Goal: Information Seeking & Learning: Learn about a topic

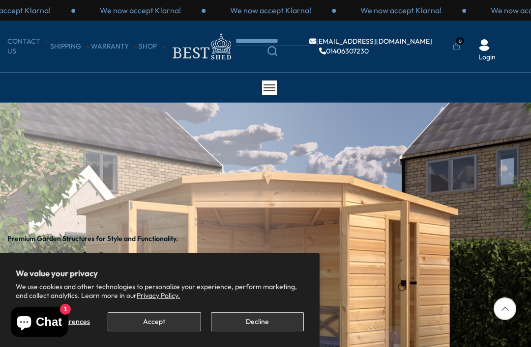
click at [161, 322] on button "Accept" at bounding box center [154, 321] width 93 height 19
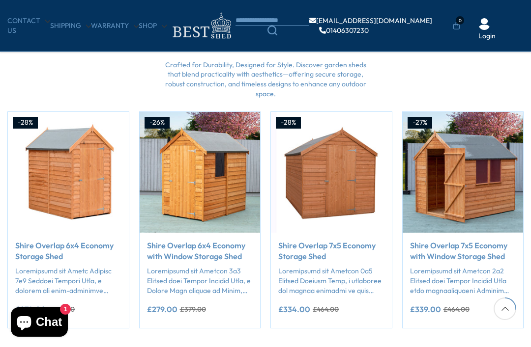
scroll to position [764, 0]
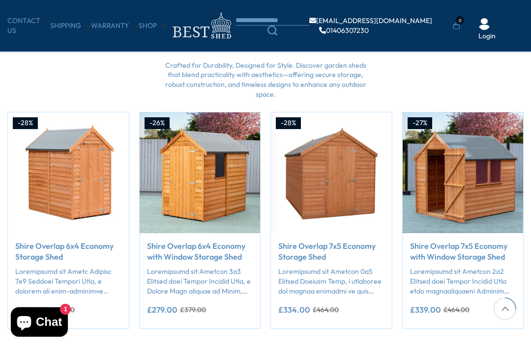
click at [152, 29] on link "Shop" at bounding box center [153, 26] width 28 height 10
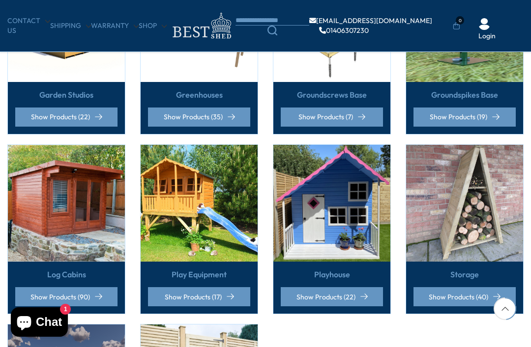
scroll to position [507, 0]
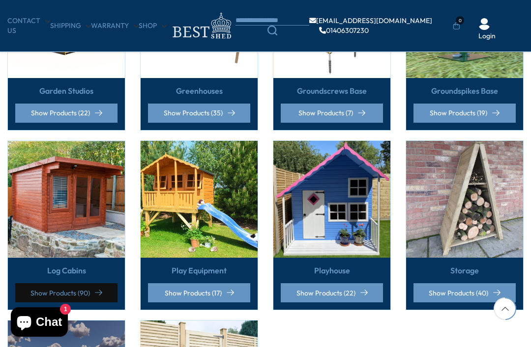
click at [107, 298] on link "Show Products (90)" at bounding box center [66, 292] width 102 height 19
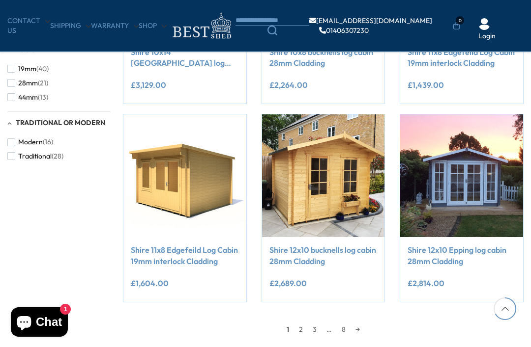
scroll to position [737, 0]
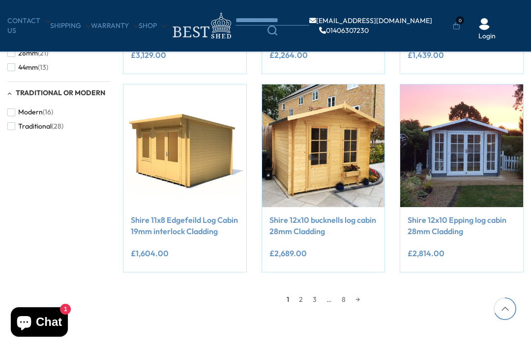
click at [180, 215] on link "Shire 11x8 Edgefeild Log Cabin 19mm interlock Cladding" at bounding box center [185, 226] width 108 height 22
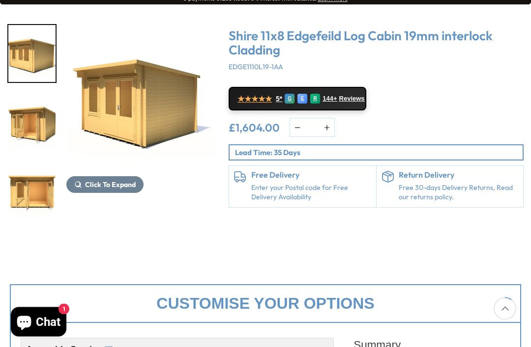
scroll to position [131, 0]
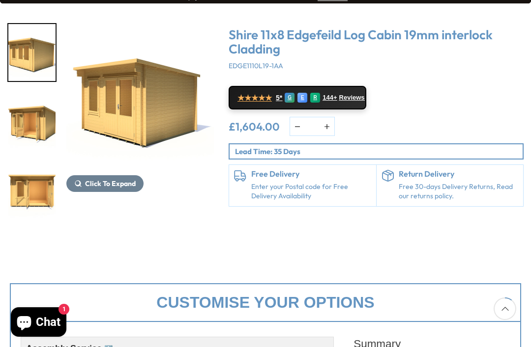
click at [124, 184] on span "Click To Expand" at bounding box center [110, 183] width 51 height 9
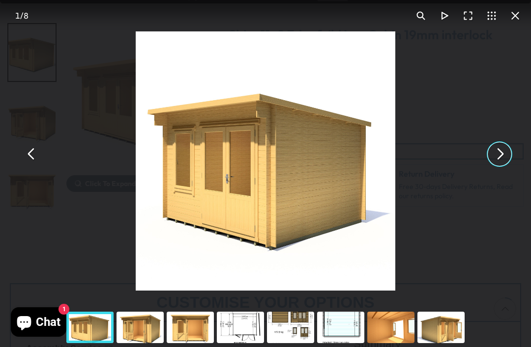
click at [491, 166] on button "You can close this modal content with the ESC key" at bounding box center [499, 154] width 24 height 24
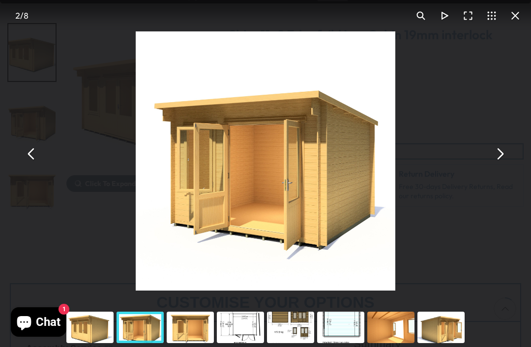
click at [503, 166] on button "You can close this modal content with the ESC key" at bounding box center [499, 154] width 24 height 24
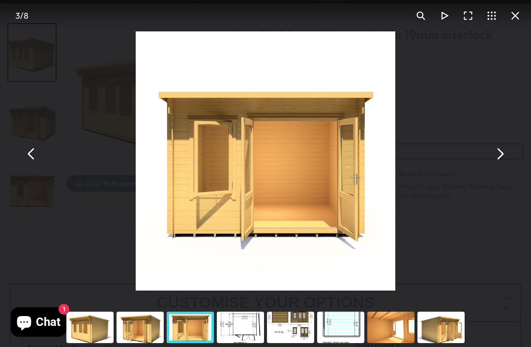
click at [500, 166] on button "You can close this modal content with the ESC key" at bounding box center [499, 154] width 24 height 24
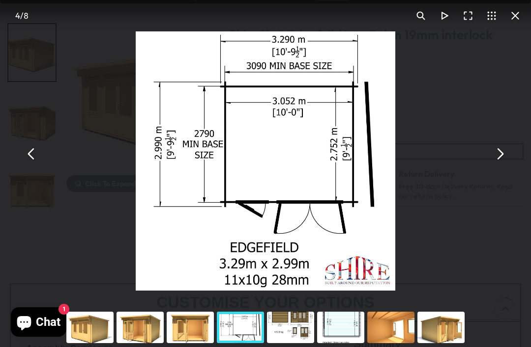
click at [512, 168] on div "Shire 11x8 Edgefeild Log Cabin 19mm interlock Cladding - Best Shed" at bounding box center [265, 154] width 531 height 308
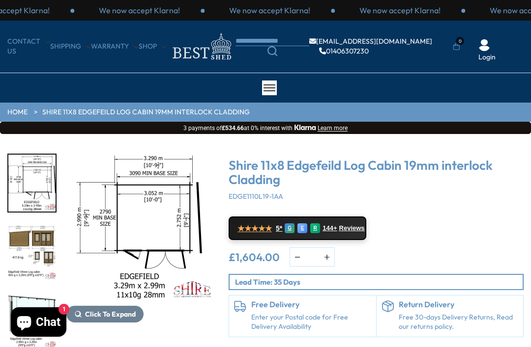
click at [15, 46] on link "CONTACT US" at bounding box center [28, 46] width 43 height 19
